Goal: Task Accomplishment & Management: Manage account settings

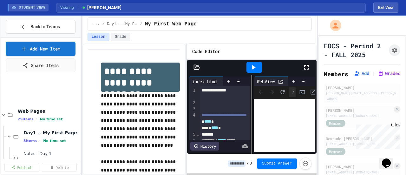
scroll to position [412, 0]
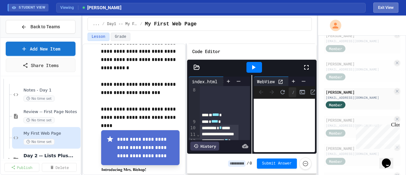
click at [391, 7] on button "Exit View" at bounding box center [385, 8] width 25 height 10
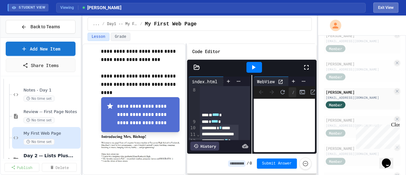
select select "***"
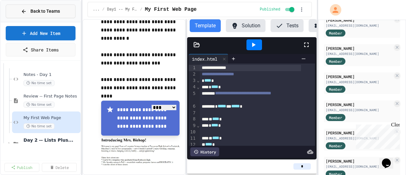
click at [41, 12] on span "Back to Teams" at bounding box center [45, 11] width 30 height 7
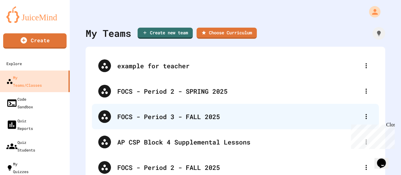
click at [158, 115] on div "FOCS - Period 3 - FALL 2025" at bounding box center [238, 117] width 243 height 10
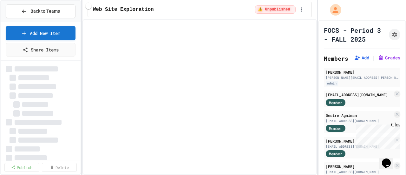
select select "***"
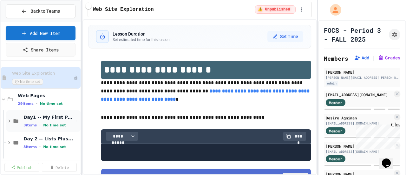
click at [7, 121] on icon at bounding box center [9, 121] width 6 height 6
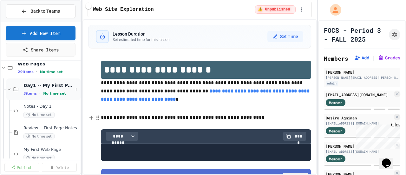
scroll to position [63, 0]
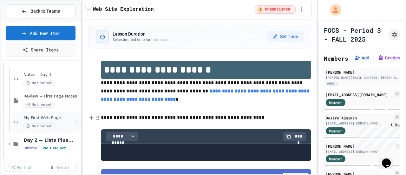
click at [44, 121] on div "My First Web Page No time set" at bounding box center [47, 122] width 49 height 14
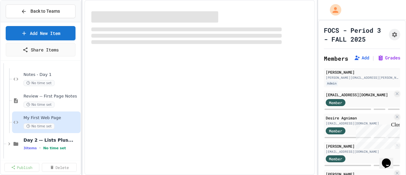
select select "***"
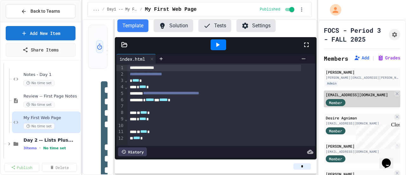
click at [352, 106] on div "Member" at bounding box center [342, 102] width 32 height 8
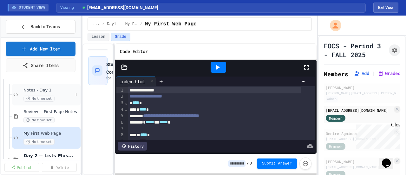
click at [41, 94] on div "Notes - Day 1 No time set" at bounding box center [47, 95] width 49 height 14
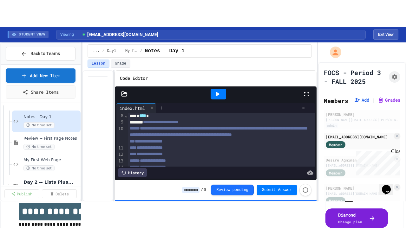
scroll to position [32, 0]
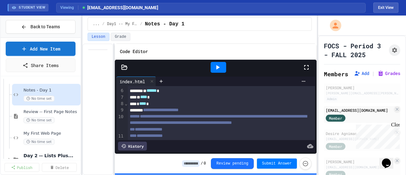
click at [306, 67] on icon at bounding box center [307, 67] width 8 height 8
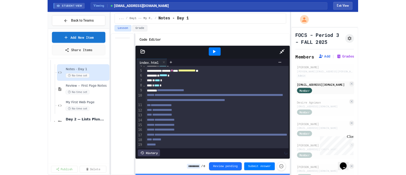
scroll to position [0, 0]
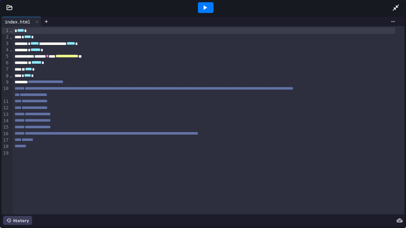
click at [209, 7] on div at bounding box center [206, 7] width 16 height 11
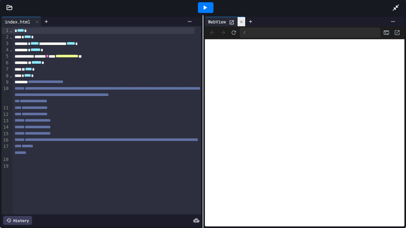
click at [241, 21] on icon at bounding box center [241, 22] width 4 height 4
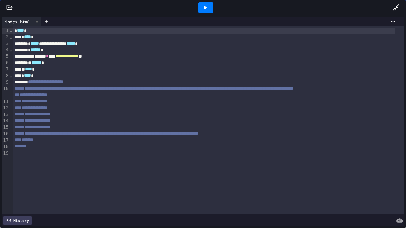
click at [88, 81] on div "**********" at bounding box center [204, 82] width 383 height 6
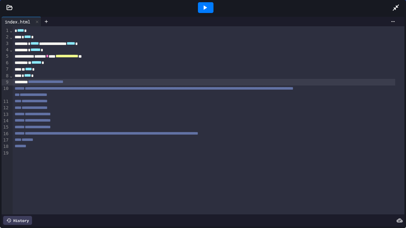
click at [63, 82] on span "**********" at bounding box center [46, 82] width 36 height 4
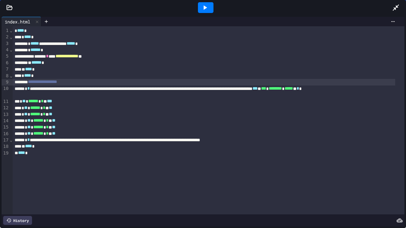
click at [207, 11] on div at bounding box center [206, 7] width 16 height 11
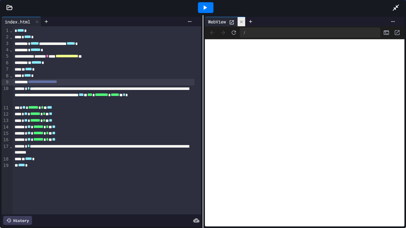
click at [241, 22] on icon at bounding box center [241, 22] width 4 height 4
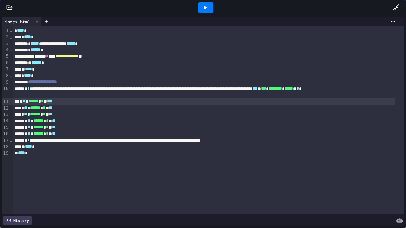
click at [63, 100] on div "* ** ****** * ** ***" at bounding box center [204, 101] width 383 height 7
click at [63, 109] on div "* ** ****** * ** **" at bounding box center [204, 108] width 383 height 6
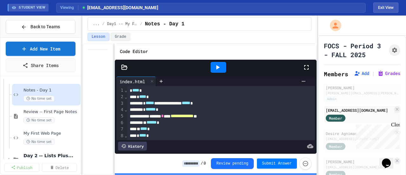
click at [124, 66] on icon at bounding box center [124, 67] width 5 height 4
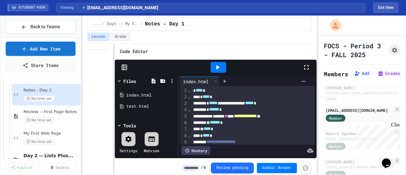
click at [130, 141] on icon at bounding box center [129, 139] width 8 height 8
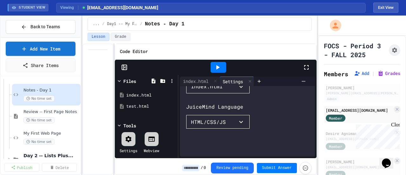
scroll to position [32, 0]
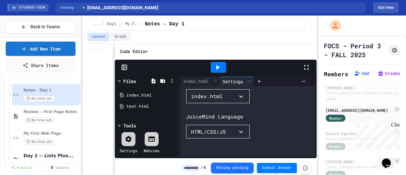
click at [125, 65] on icon at bounding box center [124, 67] width 6 height 6
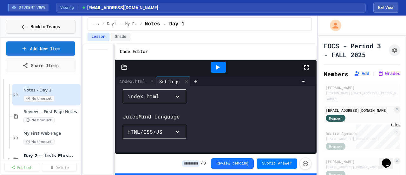
click at [27, 27] on div "Back to Teams" at bounding box center [40, 26] width 39 height 7
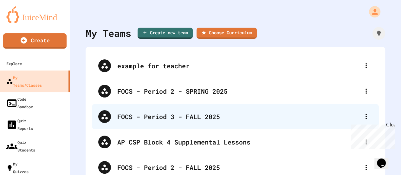
click at [154, 115] on div "FOCS - Period 3 - FALL 2025" at bounding box center [238, 117] width 243 height 10
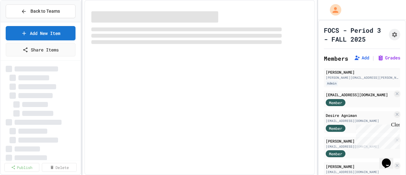
select select "***"
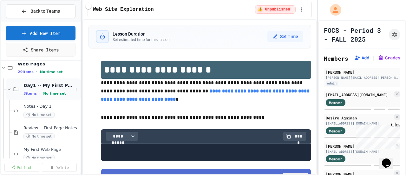
scroll to position [63, 0]
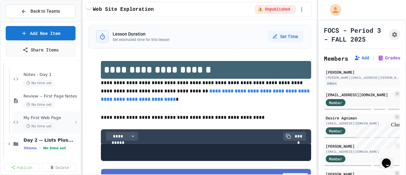
click at [47, 120] on span "My First Web Page" at bounding box center [47, 117] width 49 height 5
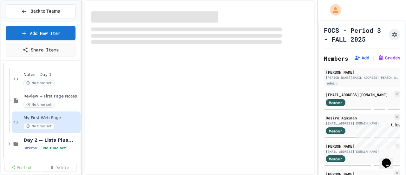
select select "***"
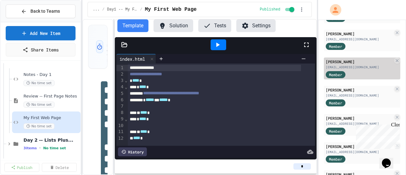
scroll to position [127, 0]
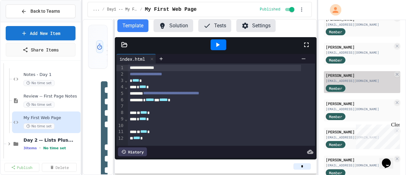
click at [354, 78] on div "[PERSON_NAME]" at bounding box center [359, 75] width 67 height 6
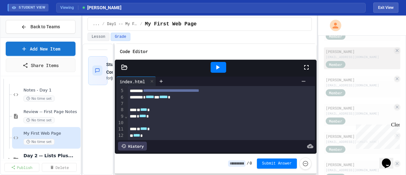
scroll to position [508, 0]
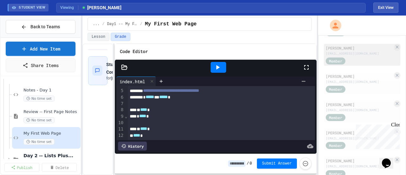
click at [339, 56] on div "Ja Meire Macklin 10jmacklin@my.fcps.org" at bounding box center [359, 50] width 67 height 11
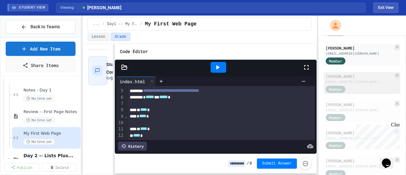
click at [340, 79] on div "[PERSON_NAME]" at bounding box center [359, 76] width 67 height 6
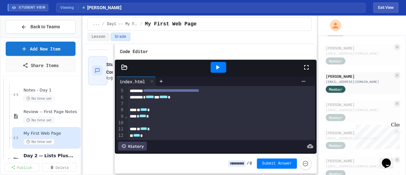
scroll to position [34, 0]
click at [356, 56] on div "[EMAIL_ADDRESS][DOMAIN_NAME]" at bounding box center [359, 53] width 67 height 5
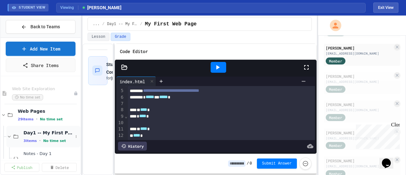
click at [10, 136] on icon at bounding box center [9, 136] width 3 height 2
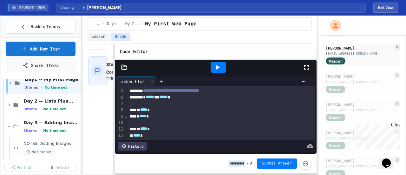
scroll to position [63, 0]
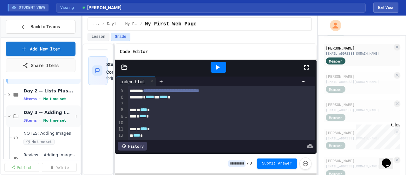
click at [28, 115] on div "Day 3 -- Adding Images 3 items • No time set" at bounding box center [47, 115] width 49 height 13
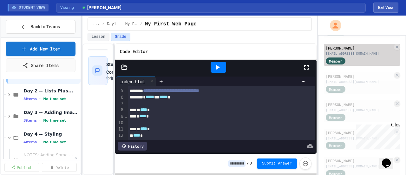
click at [352, 56] on div "[EMAIL_ADDRESS][DOMAIN_NAME]" at bounding box center [359, 53] width 67 height 5
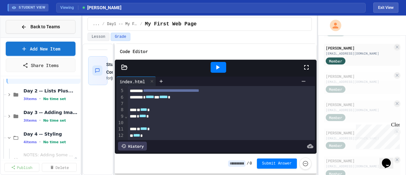
click at [30, 23] on div "Back to Teams" at bounding box center [40, 26] width 39 height 7
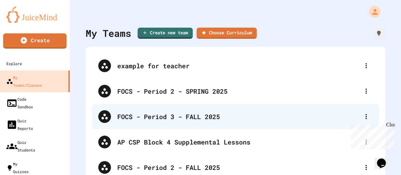
click at [137, 117] on div "FOCS - Period 3 - FALL 2025" at bounding box center [238, 117] width 243 height 10
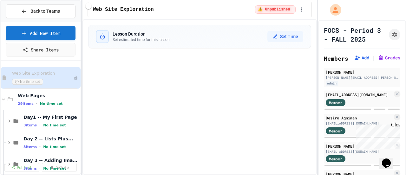
select select "***"
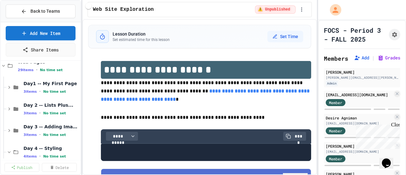
scroll to position [63, 0]
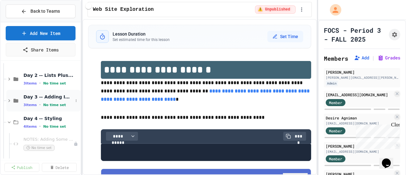
click at [31, 98] on span "Day 3 -- Adding Images" at bounding box center [47, 97] width 49 height 6
click at [38, 120] on span "NOTES: Adding Images" at bounding box center [47, 117] width 49 height 5
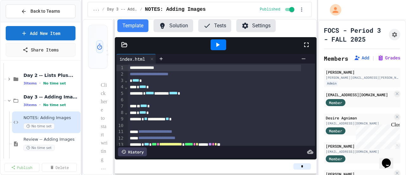
click at [304, 44] on icon at bounding box center [307, 45] width 8 height 8
click at [125, 43] on icon at bounding box center [124, 44] width 5 height 4
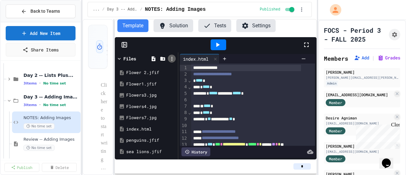
click at [172, 61] on div at bounding box center [172, 59] width 8 height 8
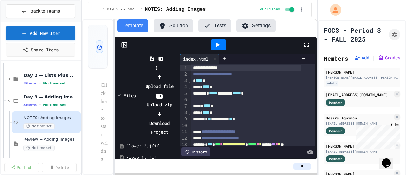
click at [176, 73] on li "Upload file" at bounding box center [159, 82] width 34 height 18
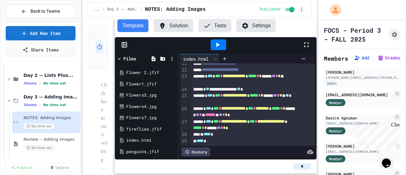
scroll to position [77, 0]
click at [270, 118] on div "**********" at bounding box center [246, 124] width 110 height 13
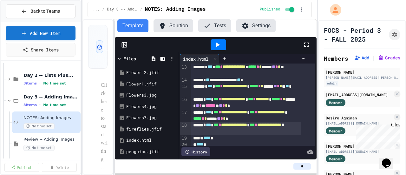
click at [218, 45] on icon at bounding box center [217, 45] width 3 height 4
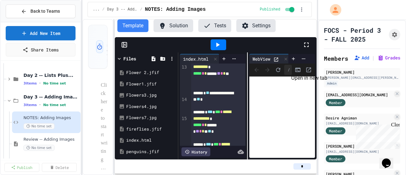
click at [306, 69] on icon "Open in new tab" at bounding box center [308, 69] width 5 height 5
click at [7, 100] on icon at bounding box center [9, 101] width 6 height 6
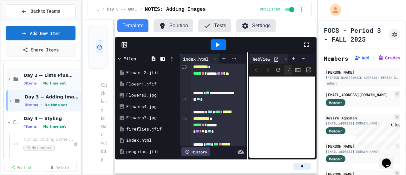
scroll to position [0, 0]
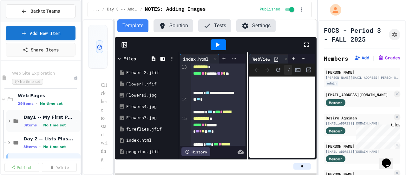
click at [11, 120] on icon at bounding box center [9, 121] width 6 height 6
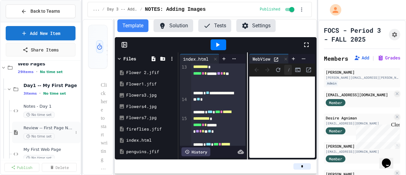
scroll to position [63, 0]
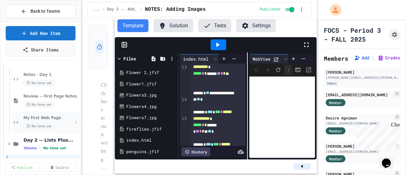
click at [41, 121] on div "My First Web Page No time set" at bounding box center [47, 122] width 49 height 14
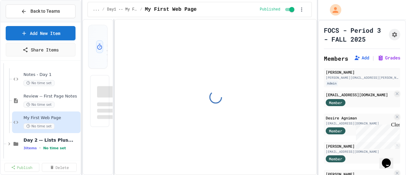
select select "***"
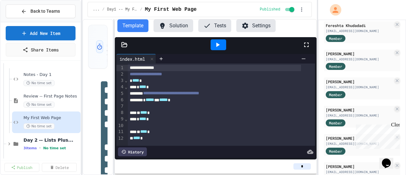
scroll to position [444, 0]
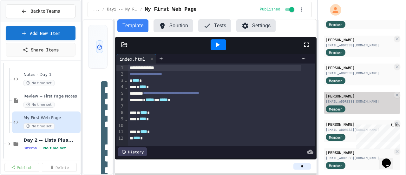
click at [341, 99] on div "[PERSON_NAME]" at bounding box center [359, 96] width 67 height 6
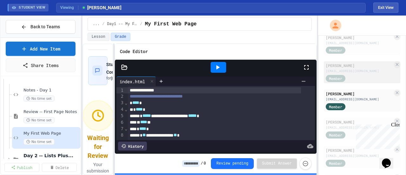
scroll to position [476, 0]
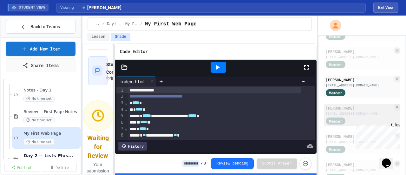
click at [345, 111] on div "[PERSON_NAME]" at bounding box center [359, 108] width 67 height 6
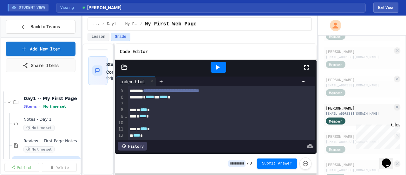
scroll to position [32, 0]
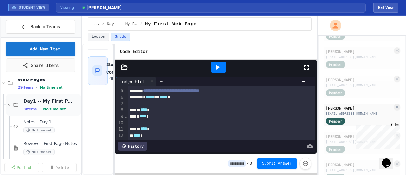
click at [10, 104] on icon at bounding box center [9, 105] width 3 height 2
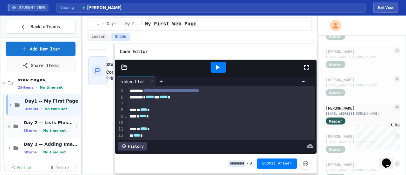
click at [7, 124] on icon at bounding box center [9, 126] width 6 height 6
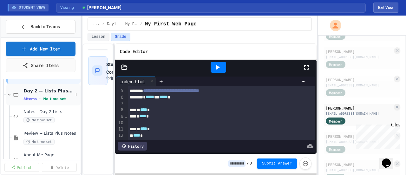
scroll to position [95, 0]
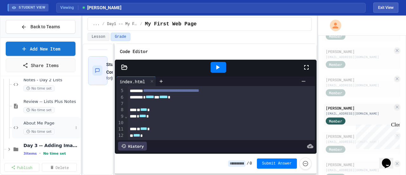
click at [48, 123] on span "About Me Page" at bounding box center [47, 123] width 49 height 5
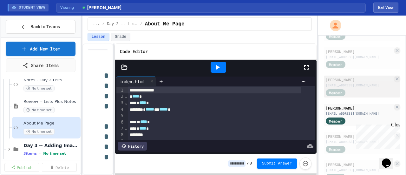
click at [360, 88] on div "[EMAIL_ADDRESS][DOMAIN_NAME]" at bounding box center [359, 85] width 67 height 5
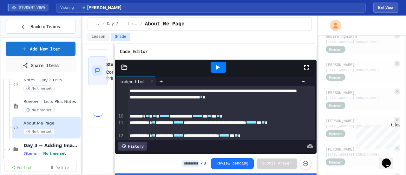
scroll to position [95, 0]
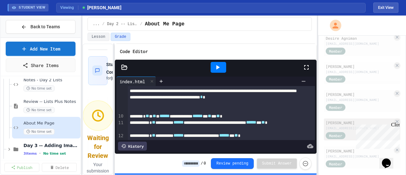
click at [346, 125] on div "[PERSON_NAME]" at bounding box center [359, 123] width 67 height 6
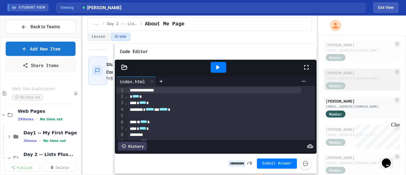
scroll to position [127, 0]
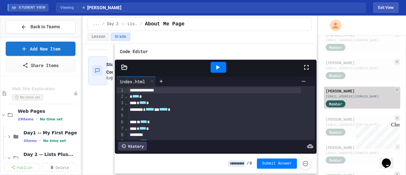
click at [348, 94] on div "[PERSON_NAME]" at bounding box center [359, 91] width 67 height 6
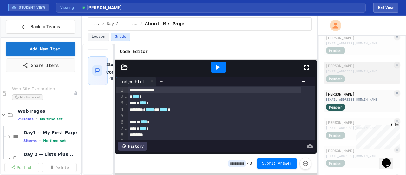
scroll to position [127, 0]
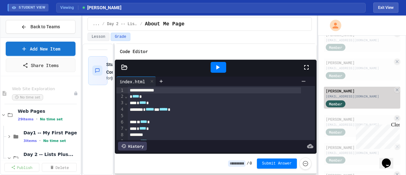
click at [343, 94] on div "[PERSON_NAME]" at bounding box center [359, 91] width 67 height 6
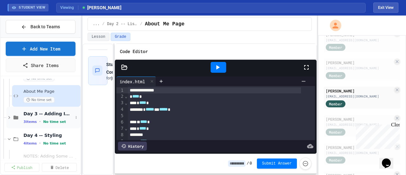
click at [8, 116] on icon at bounding box center [9, 118] width 6 height 6
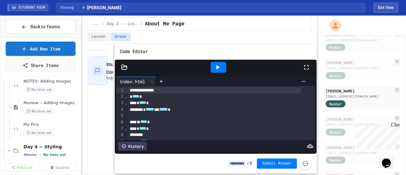
scroll to position [190, 0]
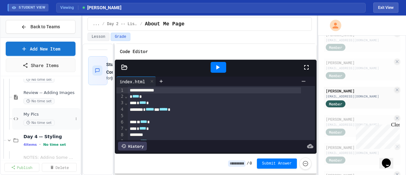
click at [32, 120] on span "No time set" at bounding box center [38, 123] width 31 height 6
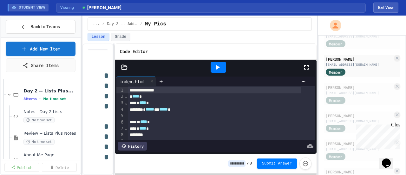
scroll to position [32, 0]
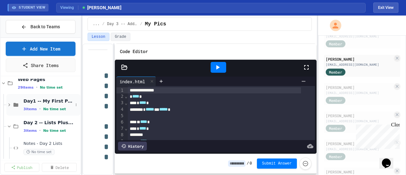
click at [8, 104] on icon at bounding box center [9, 105] width 6 height 6
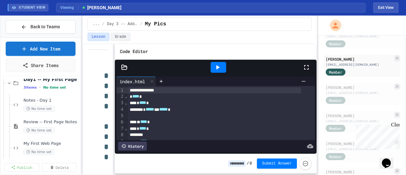
scroll to position [63, 0]
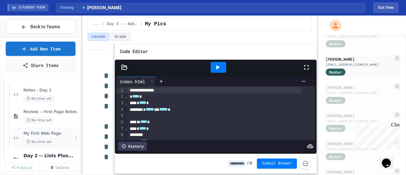
click at [43, 135] on span "My First Web Page" at bounding box center [47, 133] width 49 height 5
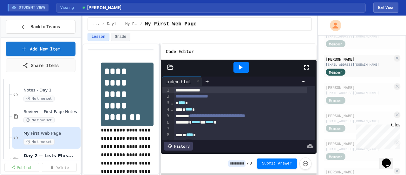
click at [164, 106] on div "**********" at bounding box center [199, 108] width 234 height 131
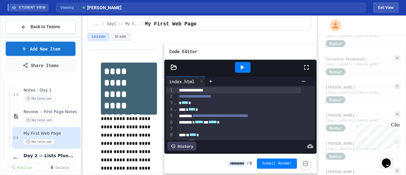
scroll to position [444, 0]
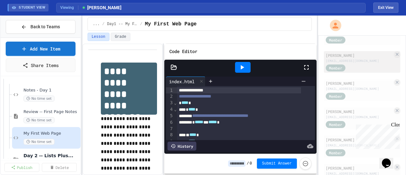
click at [355, 63] on div "[EMAIL_ADDRESS][DOMAIN_NAME]" at bounding box center [359, 60] width 67 height 5
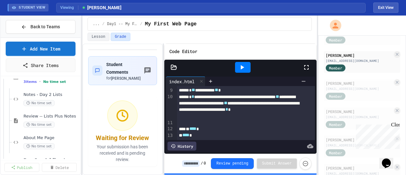
scroll to position [159, 0]
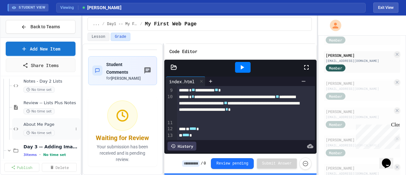
click at [44, 123] on span "About Me Page" at bounding box center [47, 124] width 49 height 5
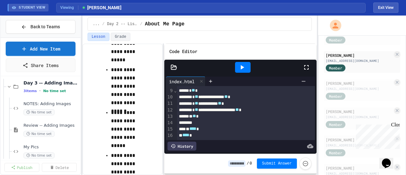
scroll to position [254, 0]
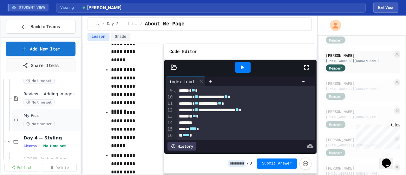
click at [44, 118] on div "My Pics No time set" at bounding box center [47, 120] width 49 height 14
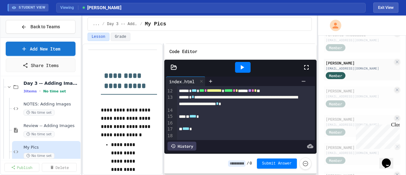
scroll to position [476, 0]
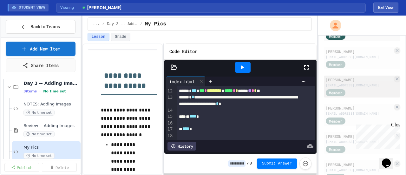
click at [349, 82] on div "[PERSON_NAME]" at bounding box center [359, 80] width 67 height 6
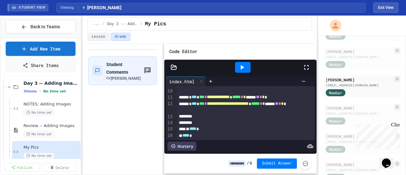
scroll to position [34, 0]
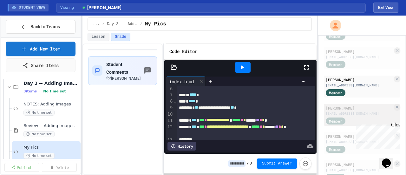
click at [348, 111] on div "[PERSON_NAME]" at bounding box center [359, 108] width 67 height 6
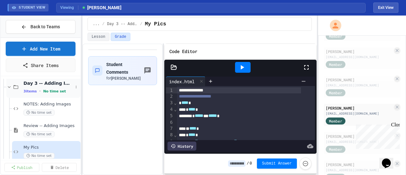
click at [8, 87] on icon at bounding box center [9, 87] width 6 height 6
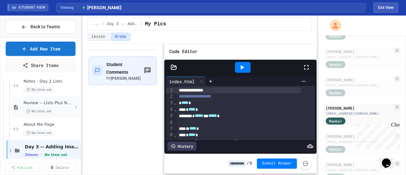
scroll to position [127, 0]
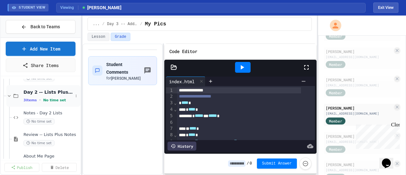
click at [9, 95] on icon at bounding box center [9, 96] width 6 height 6
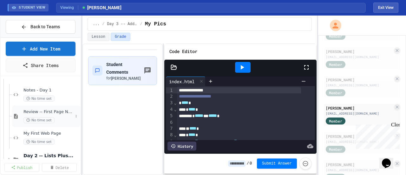
scroll to position [32, 0]
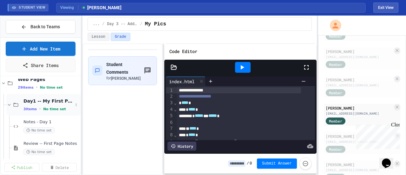
click at [11, 103] on icon at bounding box center [9, 105] width 6 height 6
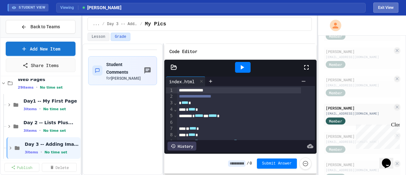
click at [383, 6] on button "Exit View" at bounding box center [385, 8] width 25 height 10
select select "***"
